Goal: Task Accomplishment & Management: Use online tool/utility

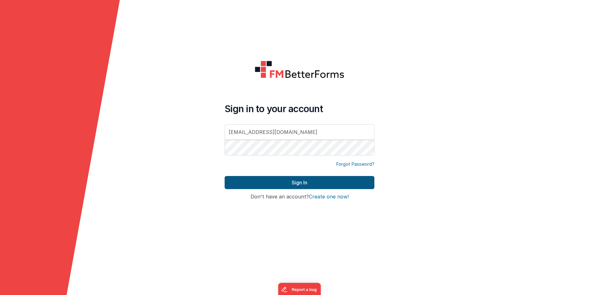
type input "[EMAIL_ADDRESS][DOMAIN_NAME]"
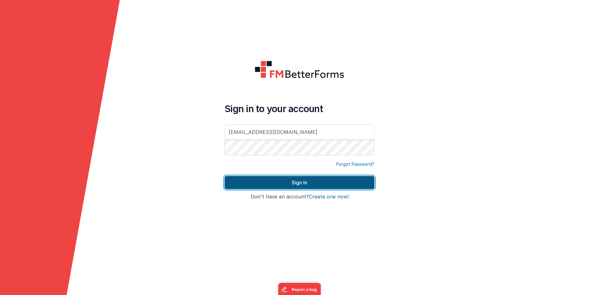
click at [303, 184] on button "Sign In" at bounding box center [299, 182] width 150 height 13
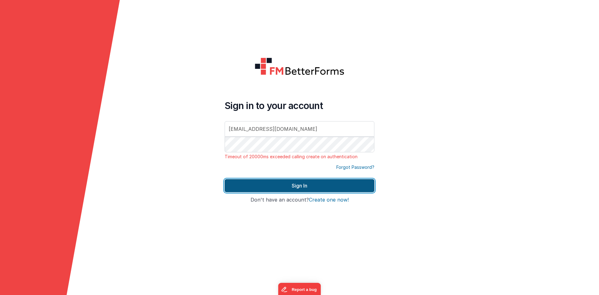
click at [303, 184] on button "Sign In" at bounding box center [299, 185] width 150 height 13
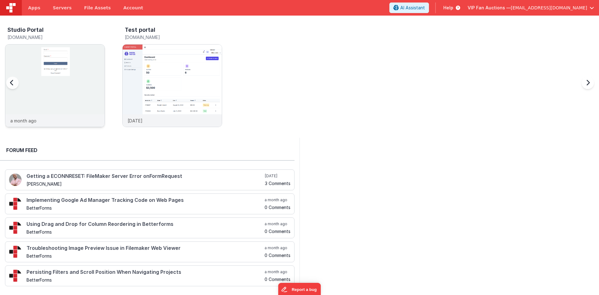
click at [41, 62] on div at bounding box center [54, 80] width 99 height 70
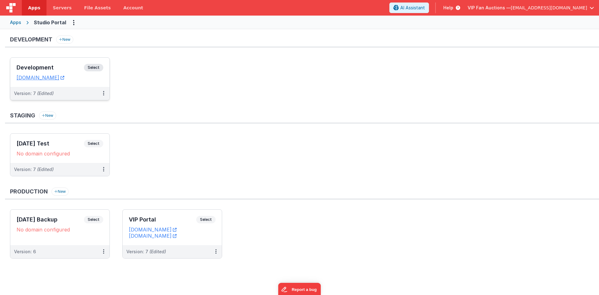
click at [61, 65] on h3 "Development" at bounding box center [50, 68] width 67 height 6
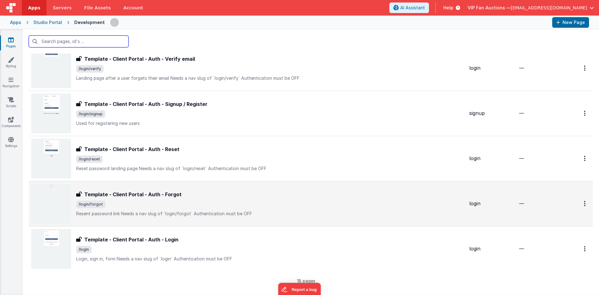
scroll to position [615, 0]
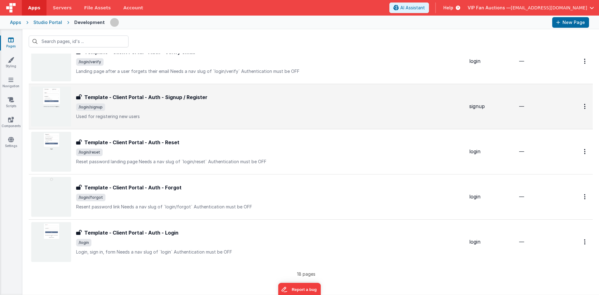
click at [172, 97] on h3 "Template - Client Portal - Auth - Signup / Register" at bounding box center [145, 97] width 123 height 7
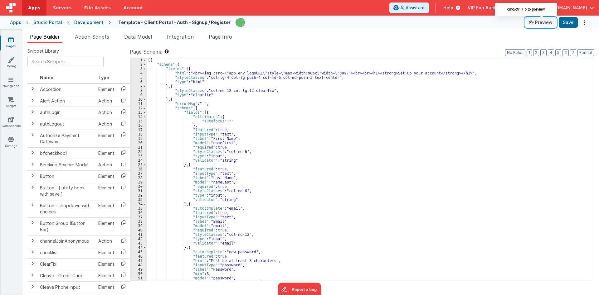
click at [544, 22] on button "Preview" at bounding box center [540, 22] width 31 height 10
